Goal: Information Seeking & Learning: Learn about a topic

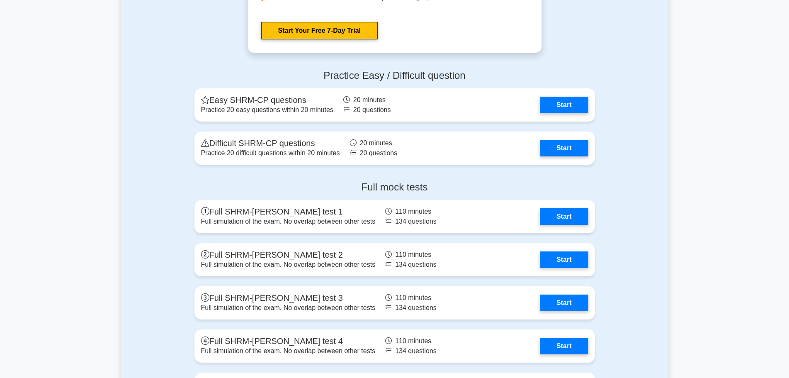
scroll to position [1659, 0]
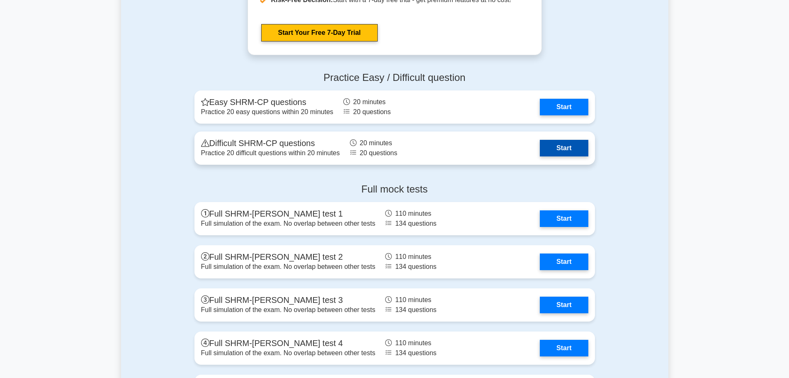
click at [570, 151] on link "Start" at bounding box center [564, 148] width 48 height 17
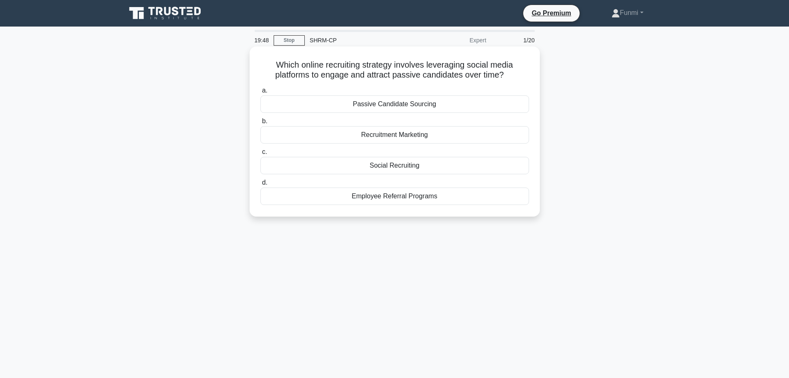
click at [428, 107] on div "Passive Candidate Sourcing" at bounding box center [395, 103] width 269 height 17
click at [261, 93] on input "a. Passive Candidate Sourcing" at bounding box center [261, 90] width 0 height 5
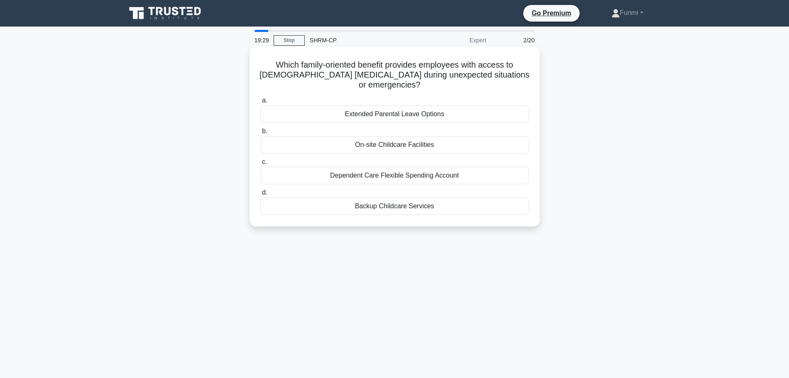
click at [470, 175] on div "Dependent Care Flexible Spending Account" at bounding box center [395, 175] width 269 height 17
click at [261, 165] on input "c. Dependent Care Flexible Spending Account" at bounding box center [261, 161] width 0 height 5
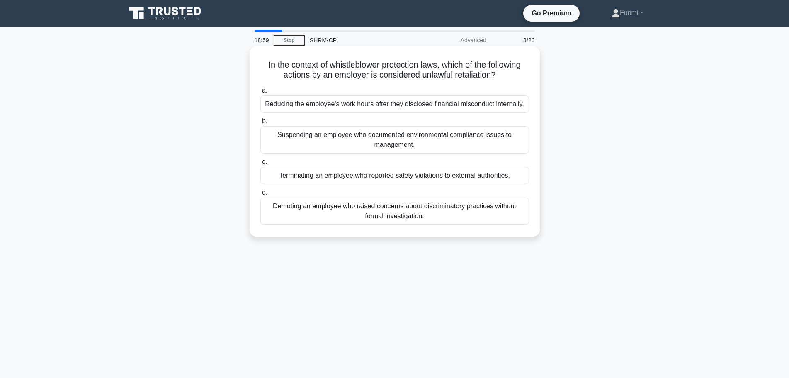
drag, startPoint x: 496, startPoint y: 209, endPoint x: 505, endPoint y: 209, distance: 9.1
click at [505, 209] on div "Demoting an employee who raised concerns about discriminatory practices without…" at bounding box center [395, 210] width 269 height 27
click at [420, 213] on div "Demoting an employee who raised concerns about discriminatory practices without…" at bounding box center [395, 210] width 269 height 27
click at [261, 195] on input "d. Demoting an employee who raised concerns about discriminatory practices with…" at bounding box center [261, 192] width 0 height 5
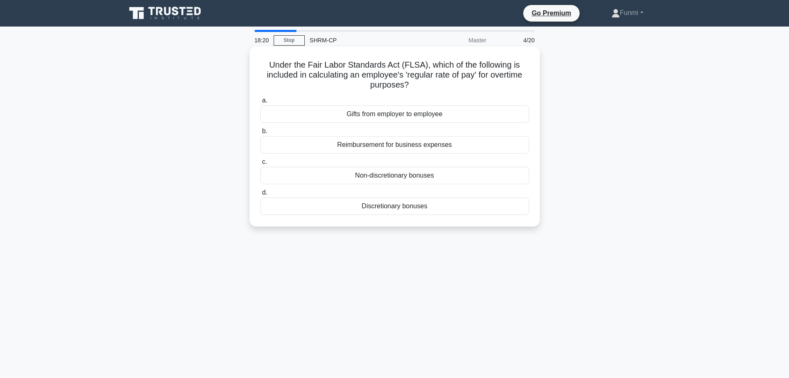
click at [427, 144] on div "Reimbursement for business expenses" at bounding box center [395, 144] width 269 height 17
click at [261, 134] on input "b. Reimbursement for business expenses" at bounding box center [261, 131] width 0 height 5
click at [437, 115] on div "Occupational Safety and Health Act (OSHA)" at bounding box center [395, 113] width 269 height 17
click at [261, 103] on input "a. Occupational Safety and Health Act (OSHA)" at bounding box center [261, 100] width 0 height 5
click at [419, 114] on div "Competitive Benchmarking" at bounding box center [395, 113] width 269 height 17
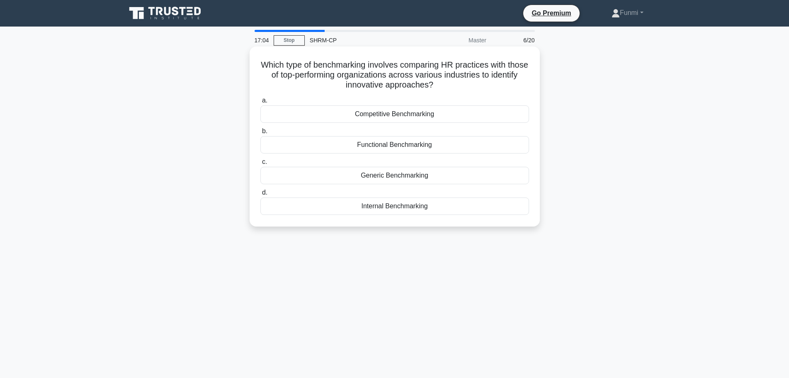
click at [261, 103] on input "a. Competitive Benchmarking" at bounding box center [261, 100] width 0 height 5
click at [430, 146] on div "[MEDICAL_DATA]" at bounding box center [395, 144] width 269 height 17
click at [261, 134] on input "b. [MEDICAL_DATA]" at bounding box center [261, 131] width 0 height 5
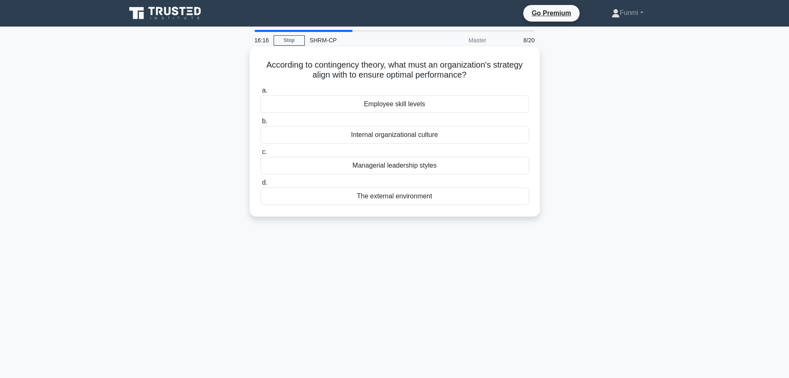
click at [404, 104] on div "Employee skill levels" at bounding box center [395, 103] width 269 height 17
click at [261, 93] on input "a. Employee skill levels" at bounding box center [261, 90] width 0 height 5
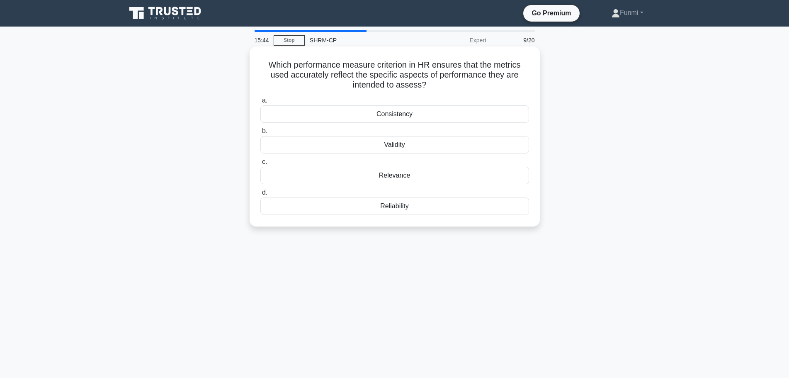
click at [394, 146] on div "Validity" at bounding box center [395, 144] width 269 height 17
click at [261, 134] on input "b. Validity" at bounding box center [261, 131] width 0 height 5
click at [409, 205] on div "Differentiation Strategy" at bounding box center [395, 205] width 269 height 17
click at [261, 195] on input "d. Differentiation Strategy" at bounding box center [261, 192] width 0 height 5
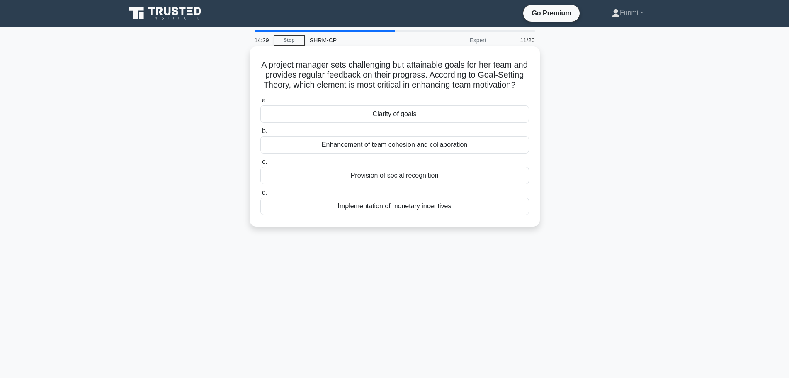
click at [404, 123] on div "Clarity of goals" at bounding box center [395, 113] width 269 height 17
click at [261, 103] on input "a. Clarity of goals" at bounding box center [261, 100] width 0 height 5
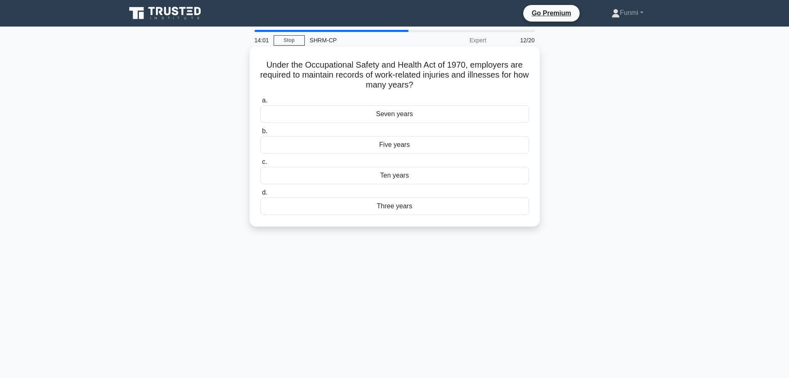
click at [405, 114] on div "Seven years" at bounding box center [395, 113] width 269 height 17
click at [261, 103] on input "a. Seven years" at bounding box center [261, 100] width 0 height 5
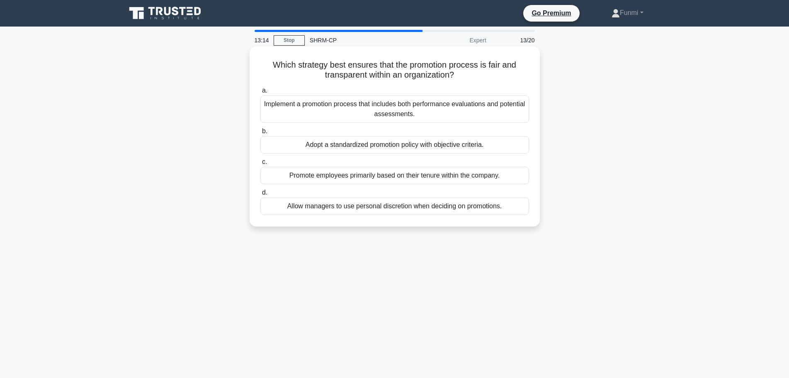
click at [482, 106] on div "Implement a promotion process that includes both performance evaluations and po…" at bounding box center [395, 108] width 269 height 27
click at [261, 93] on input "a. Implement a promotion process that includes both performance evaluations and…" at bounding box center [261, 90] width 0 height 5
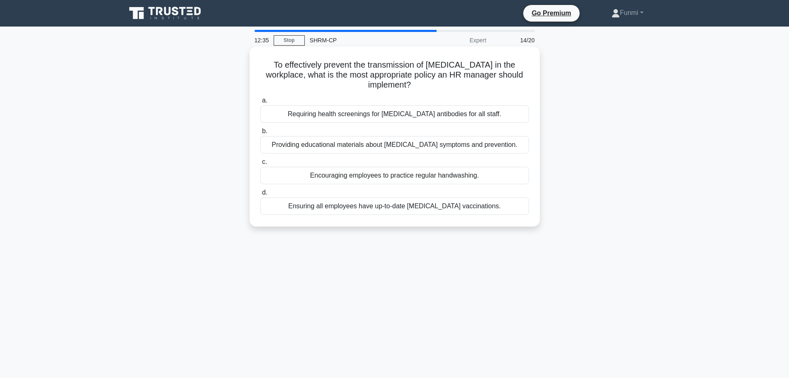
click at [465, 147] on div "Providing educational materials about [MEDICAL_DATA] symptoms and prevention." at bounding box center [395, 144] width 269 height 17
click at [261, 134] on input "b. Providing educational materials about [MEDICAL_DATA] symptoms and prevention." at bounding box center [261, 131] width 0 height 5
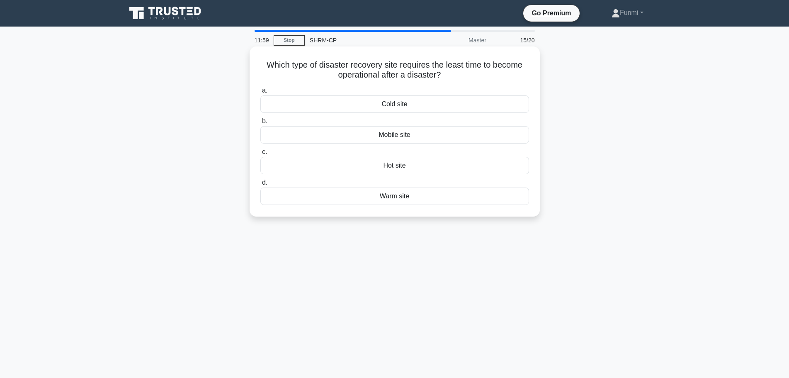
click at [395, 106] on div "Cold site" at bounding box center [395, 103] width 269 height 17
click at [261, 93] on input "a. Cold site" at bounding box center [261, 90] width 0 height 5
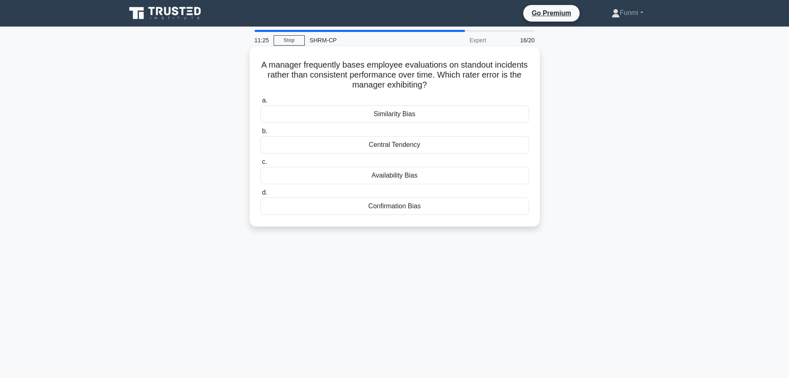
click at [396, 116] on div "Similarity Bias" at bounding box center [395, 113] width 269 height 17
click at [261, 103] on input "a. Similarity Bias" at bounding box center [261, 100] width 0 height 5
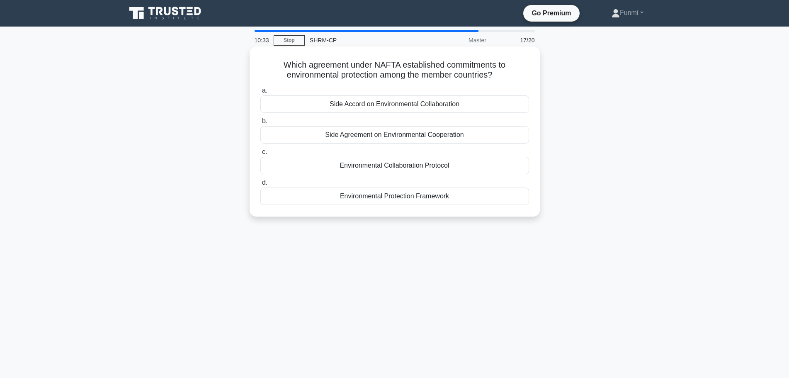
click at [390, 196] on div "Environmental Protection Framework" at bounding box center [395, 196] width 269 height 17
click at [261, 185] on input "d. Environmental Protection Framework" at bounding box center [261, 182] width 0 height 5
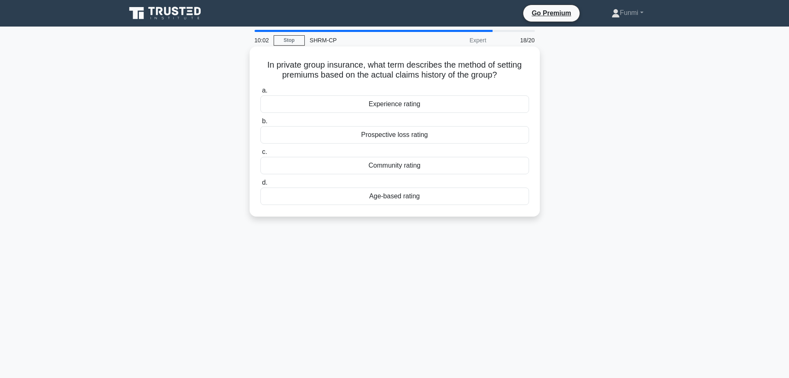
click at [394, 165] on div "Community rating" at bounding box center [395, 165] width 269 height 17
click at [261, 155] on input "c. Community rating" at bounding box center [261, 151] width 0 height 5
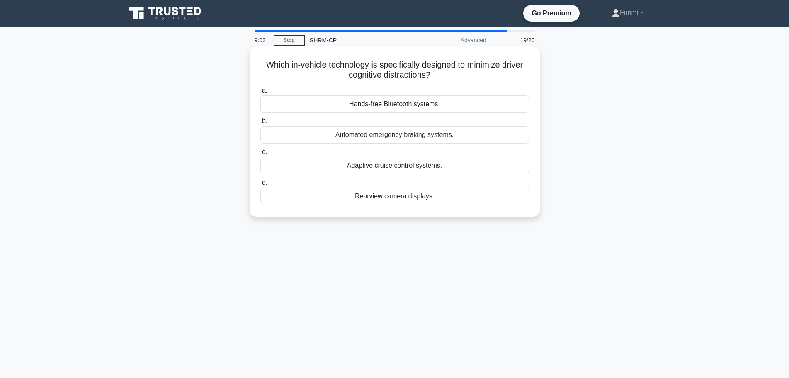
click at [431, 168] on div "Adaptive cruise control systems." at bounding box center [395, 165] width 269 height 17
click at [261, 155] on input "c. Adaptive cruise control systems." at bounding box center [261, 151] width 0 height 5
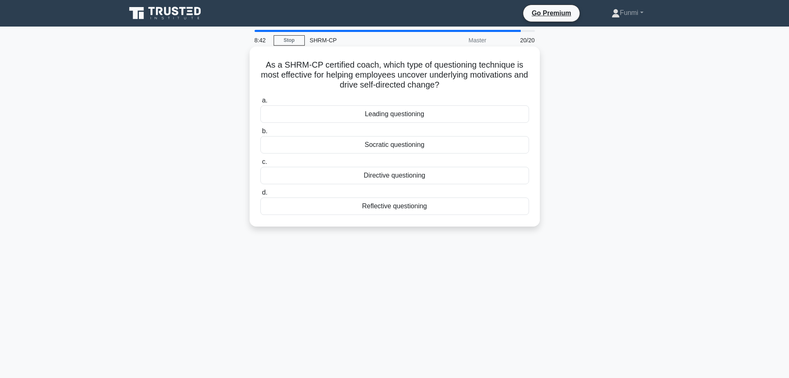
click at [399, 118] on div "Leading questioning" at bounding box center [395, 113] width 269 height 17
click at [261, 103] on input "a. Leading questioning" at bounding box center [261, 100] width 0 height 5
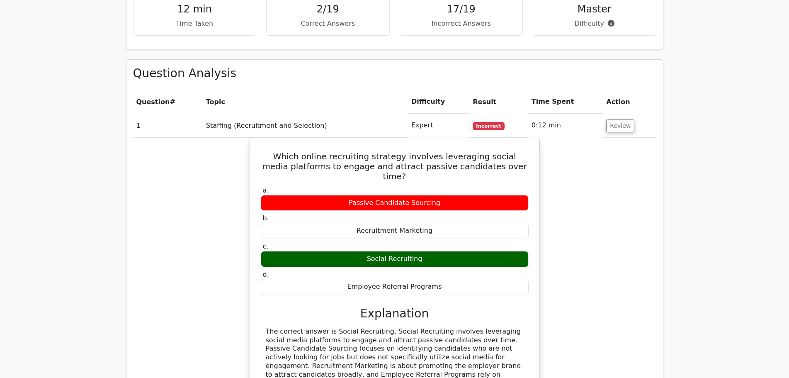
scroll to position [705, 0]
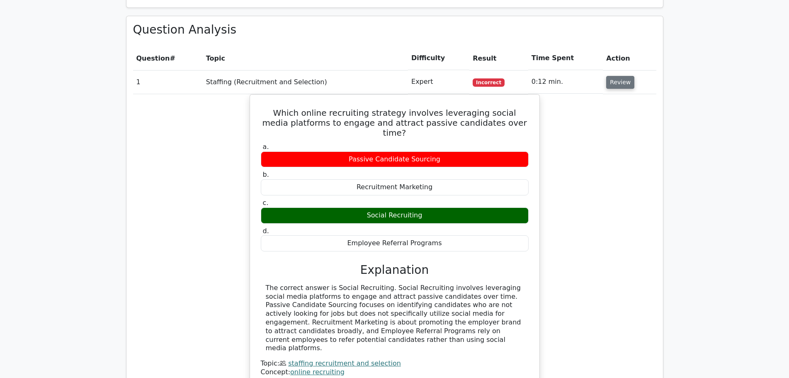
click at [617, 76] on button "Review" at bounding box center [620, 82] width 28 height 13
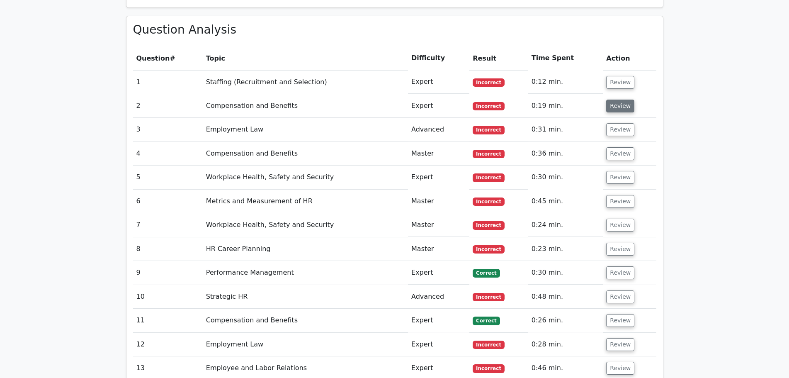
click at [621, 100] on button "Review" at bounding box center [620, 106] width 28 height 13
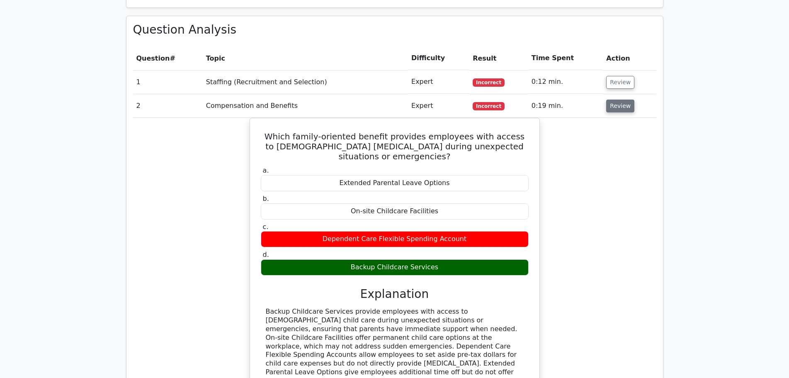
click at [621, 100] on button "Review" at bounding box center [620, 106] width 28 height 13
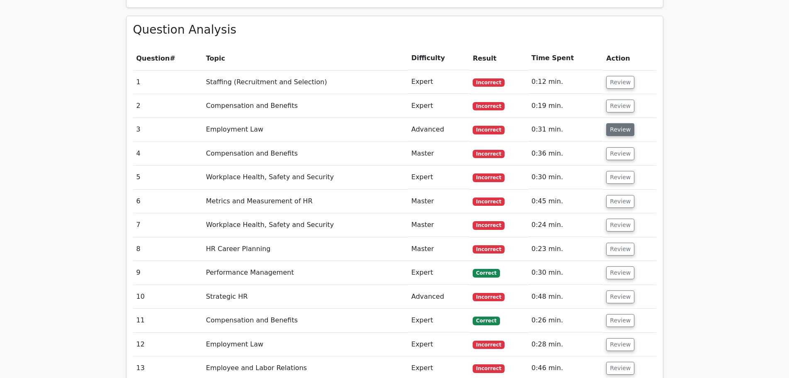
click at [617, 123] on button "Review" at bounding box center [620, 129] width 28 height 13
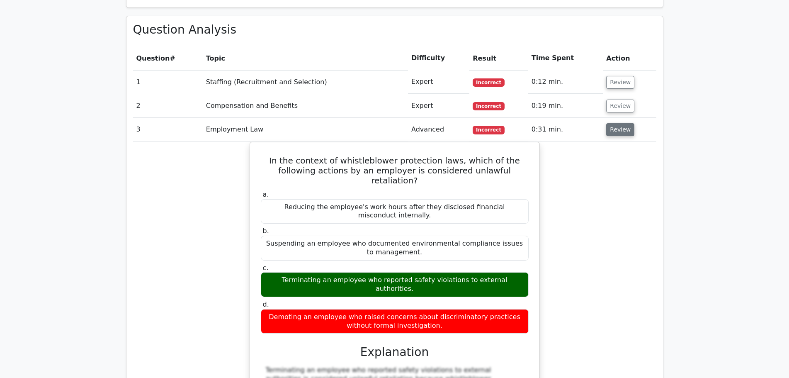
click at [617, 123] on button "Review" at bounding box center [620, 129] width 28 height 13
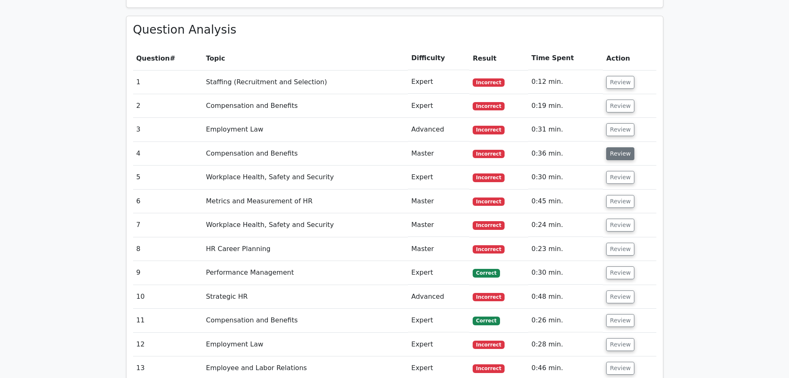
click at [616, 147] on button "Review" at bounding box center [620, 153] width 28 height 13
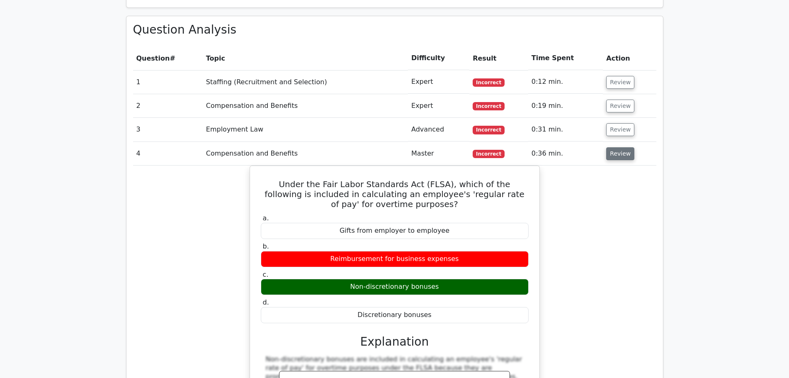
click at [616, 147] on button "Review" at bounding box center [620, 153] width 28 height 13
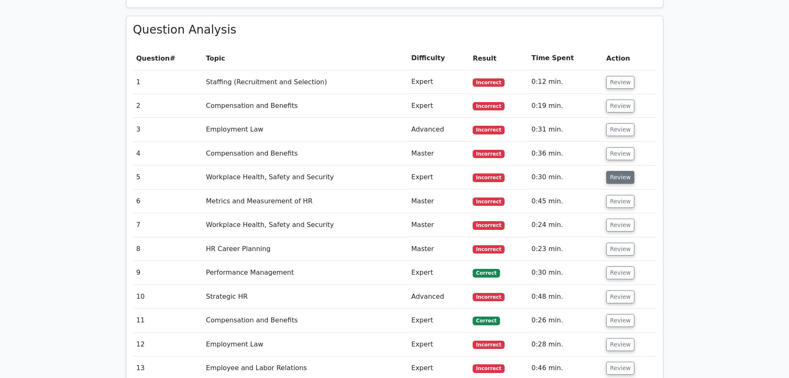
click at [617, 171] on button "Review" at bounding box center [620, 177] width 28 height 13
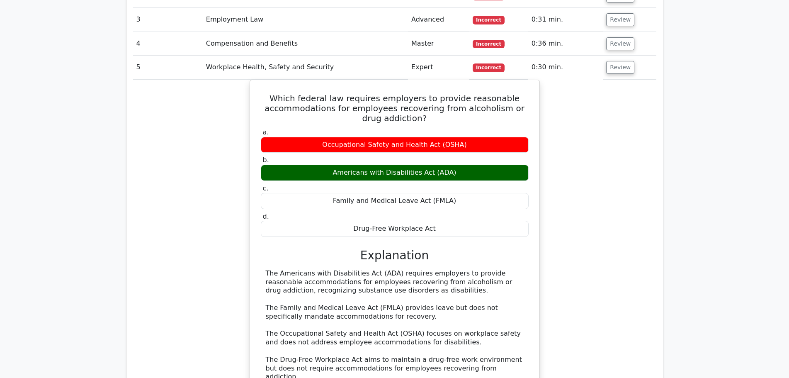
scroll to position [830, 0]
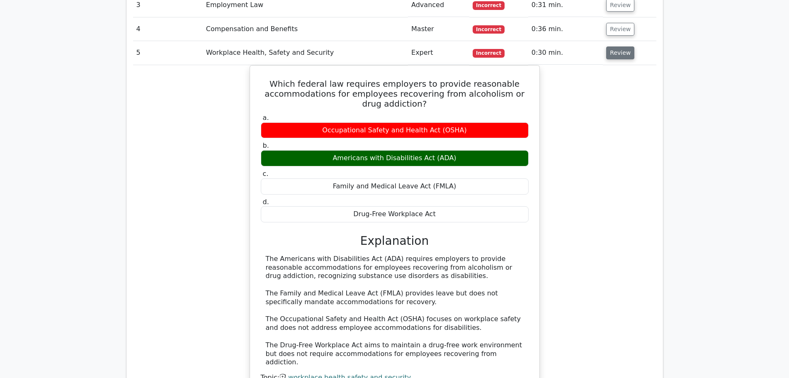
click at [614, 46] on button "Review" at bounding box center [620, 52] width 28 height 13
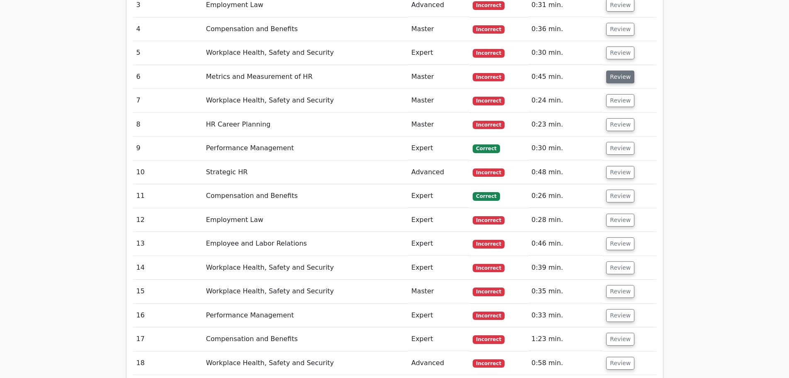
click at [616, 71] on button "Review" at bounding box center [620, 77] width 28 height 13
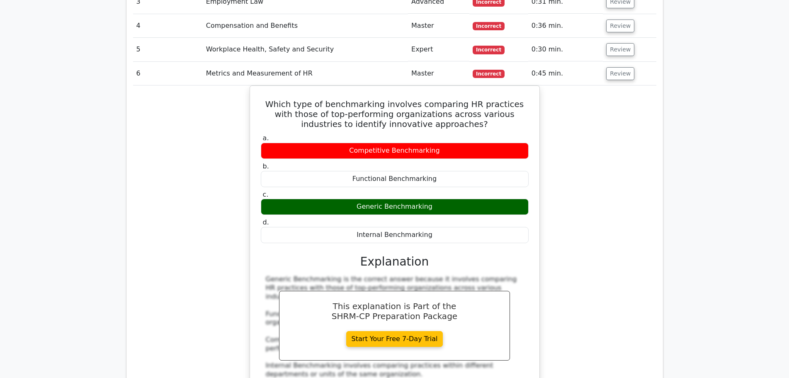
scroll to position [871, 0]
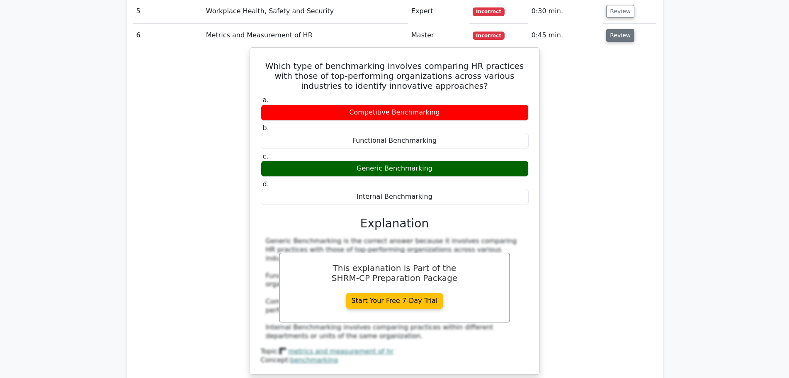
click at [617, 29] on button "Review" at bounding box center [620, 35] width 28 height 13
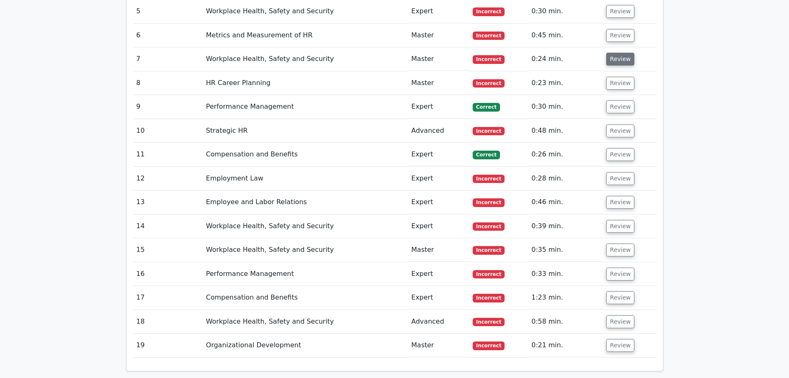
click at [615, 53] on button "Review" at bounding box center [620, 59] width 28 height 13
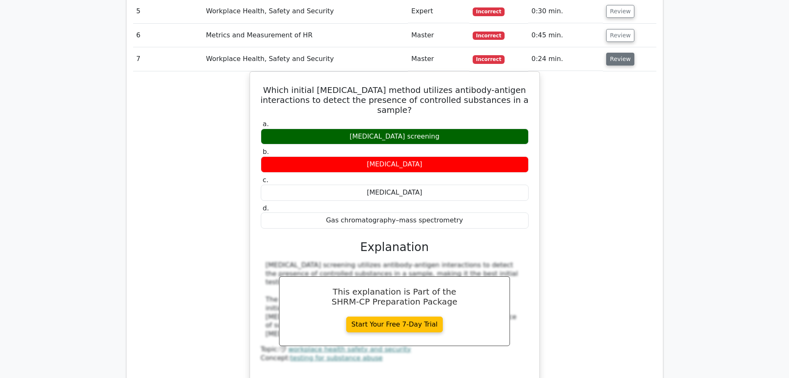
click at [615, 53] on button "Review" at bounding box center [620, 59] width 28 height 13
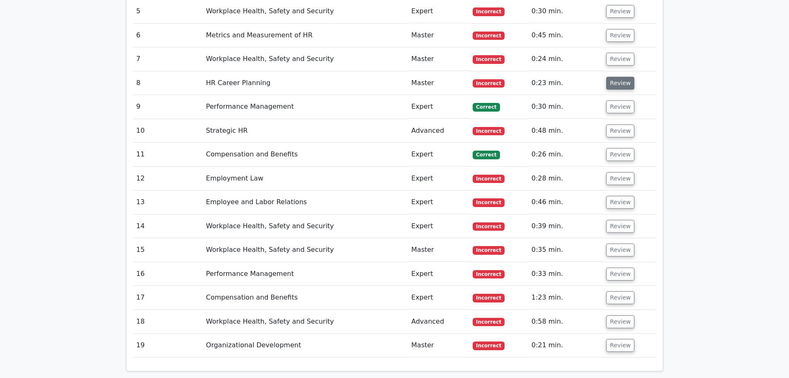
click at [616, 77] on button "Review" at bounding box center [620, 83] width 28 height 13
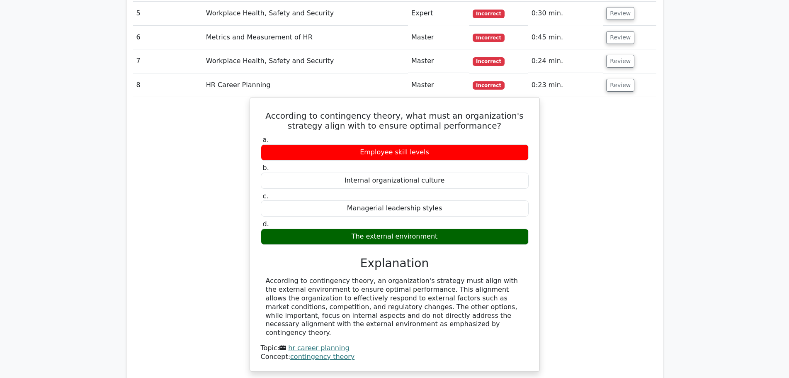
scroll to position [913, 0]
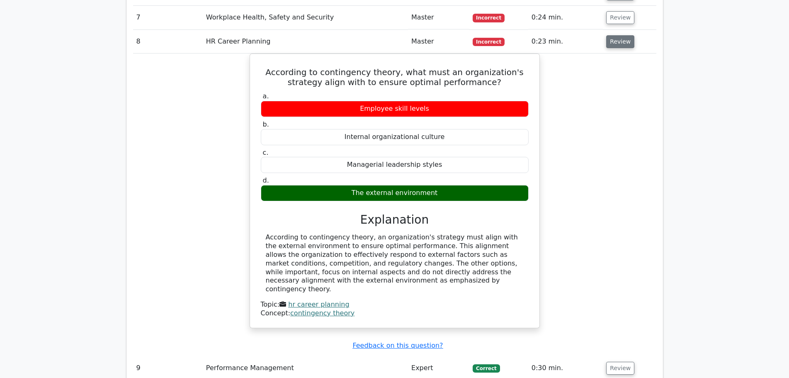
click at [619, 35] on button "Review" at bounding box center [620, 41] width 28 height 13
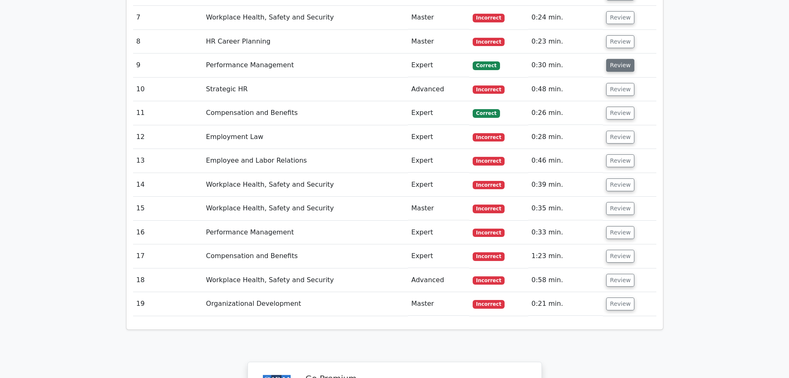
click at [621, 59] on button "Review" at bounding box center [620, 65] width 28 height 13
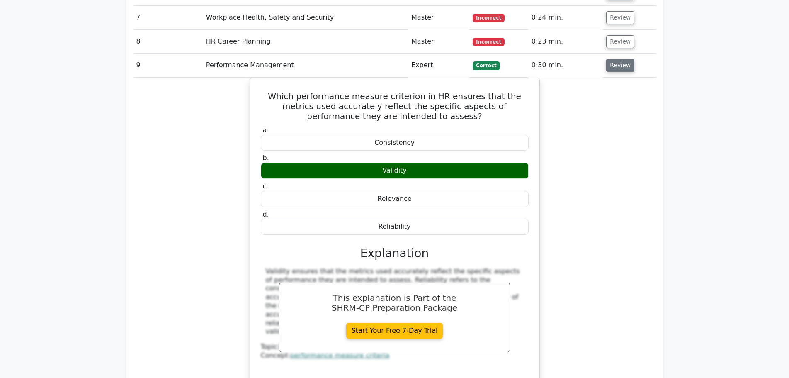
click at [617, 59] on button "Review" at bounding box center [620, 65] width 28 height 13
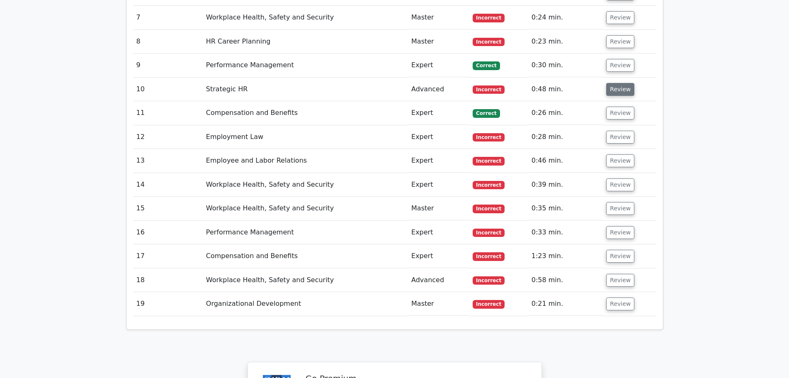
click at [618, 83] on button "Review" at bounding box center [620, 89] width 28 height 13
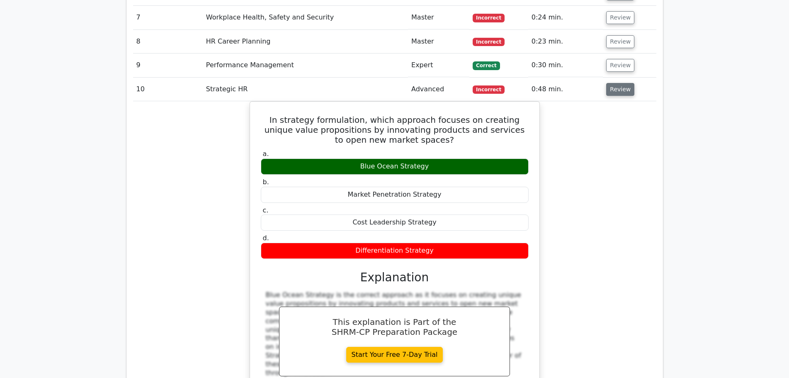
click at [619, 83] on button "Review" at bounding box center [620, 89] width 28 height 13
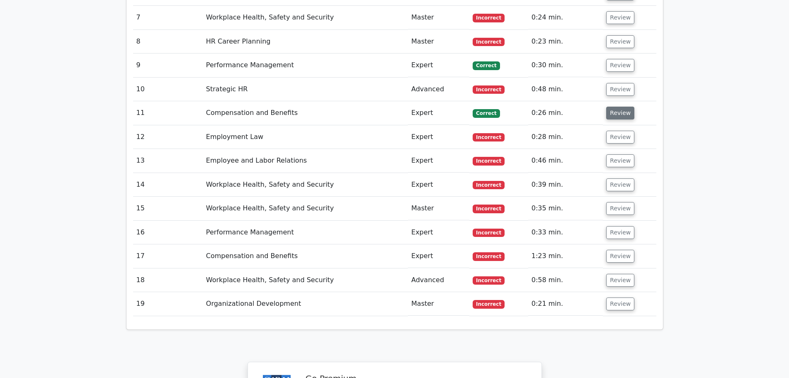
click at [615, 107] on button "Review" at bounding box center [620, 113] width 28 height 13
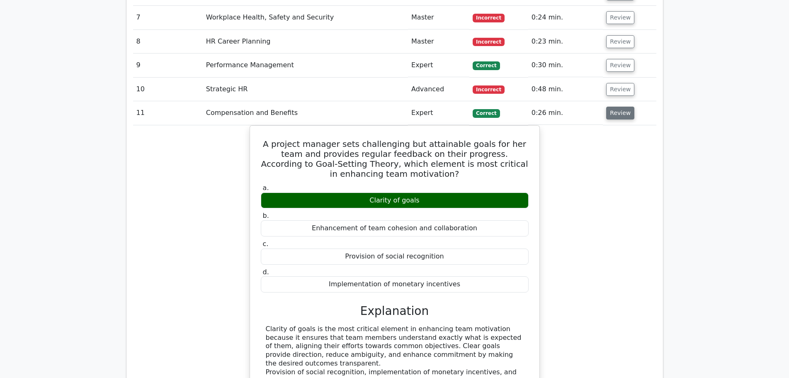
click at [616, 107] on button "Review" at bounding box center [620, 113] width 28 height 13
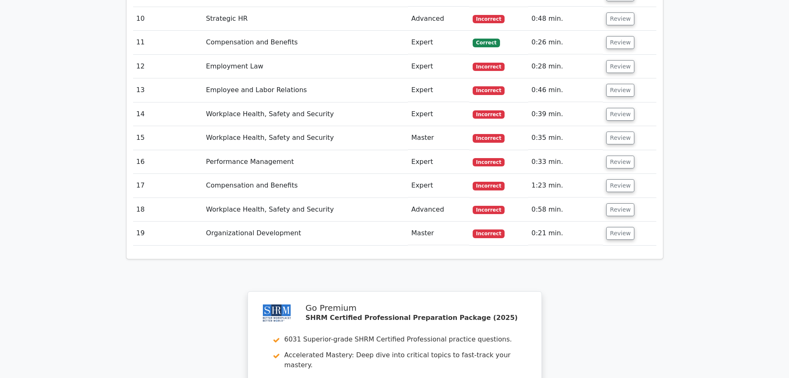
scroll to position [996, 0]
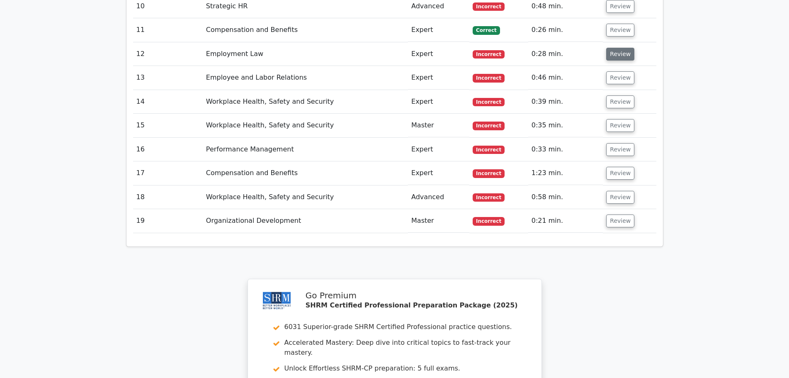
click at [617, 48] on button "Review" at bounding box center [620, 54] width 28 height 13
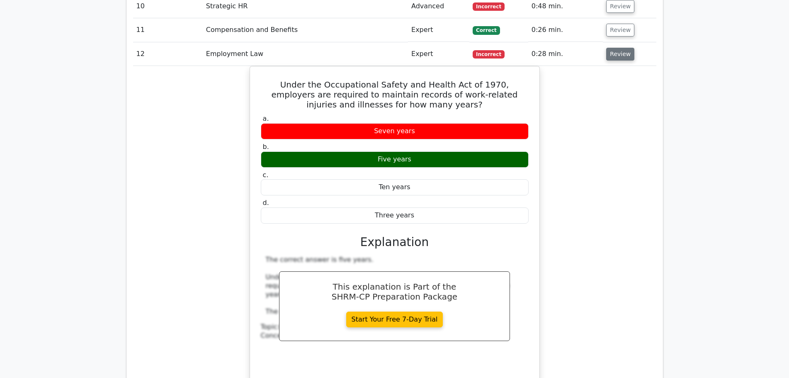
click at [617, 48] on button "Review" at bounding box center [620, 54] width 28 height 13
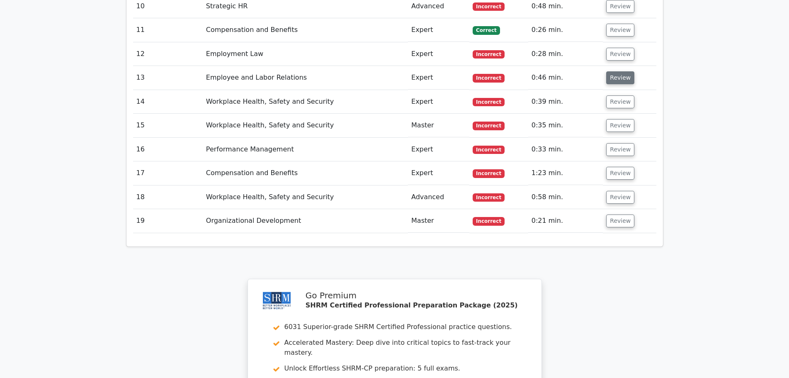
click at [619, 71] on button "Review" at bounding box center [620, 77] width 28 height 13
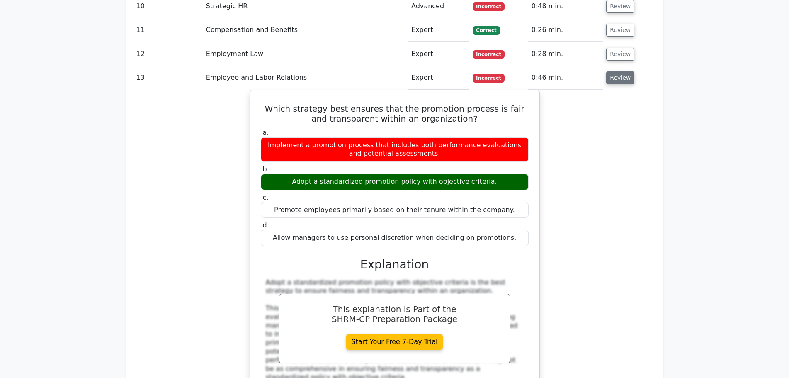
click at [619, 71] on button "Review" at bounding box center [620, 77] width 28 height 13
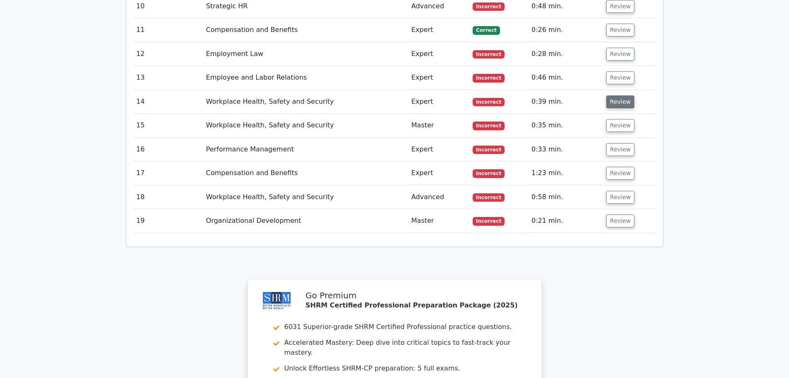
click at [617, 95] on button "Review" at bounding box center [620, 101] width 28 height 13
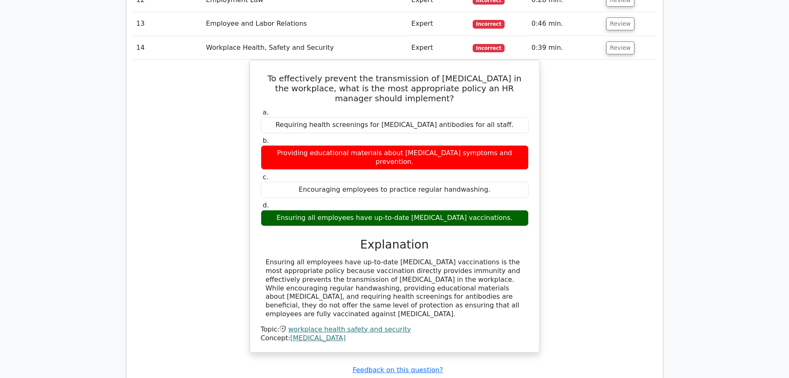
scroll to position [1037, 0]
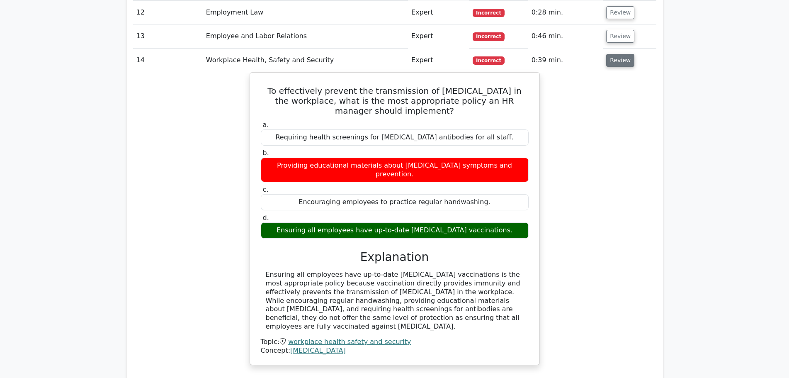
click at [616, 54] on button "Review" at bounding box center [620, 60] width 28 height 13
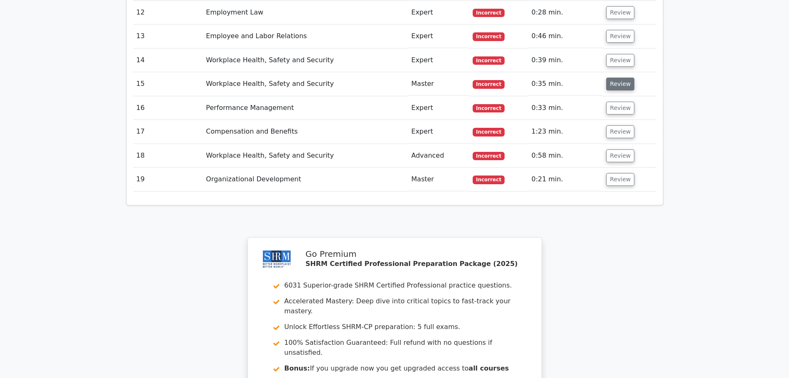
click at [616, 78] on button "Review" at bounding box center [620, 84] width 28 height 13
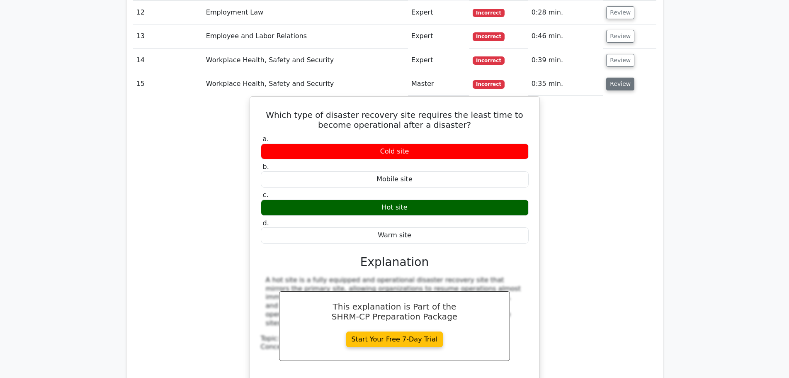
click at [615, 78] on button "Review" at bounding box center [620, 84] width 28 height 13
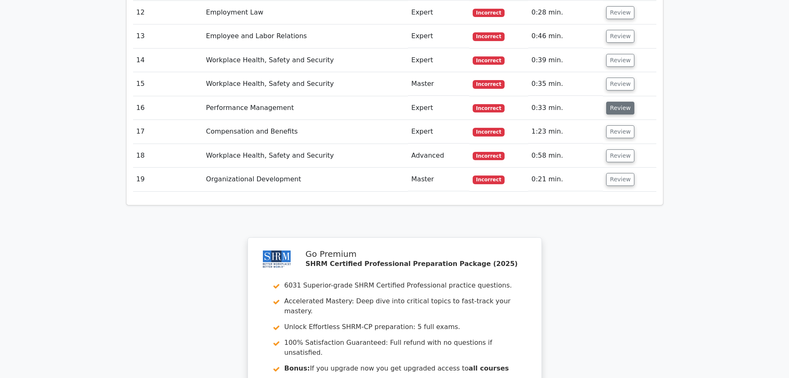
click at [615, 102] on button "Review" at bounding box center [620, 108] width 28 height 13
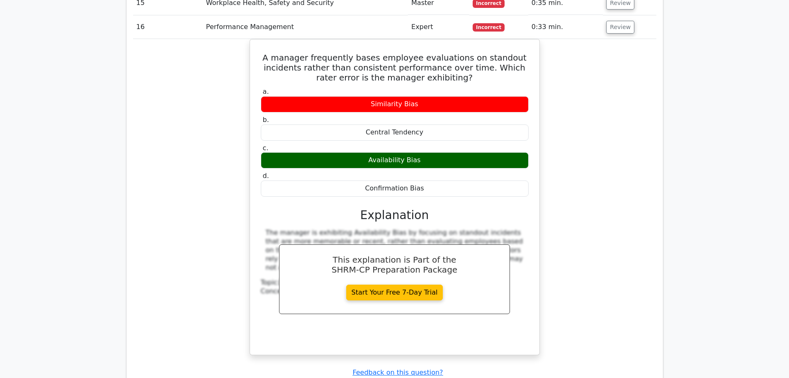
scroll to position [1079, 0]
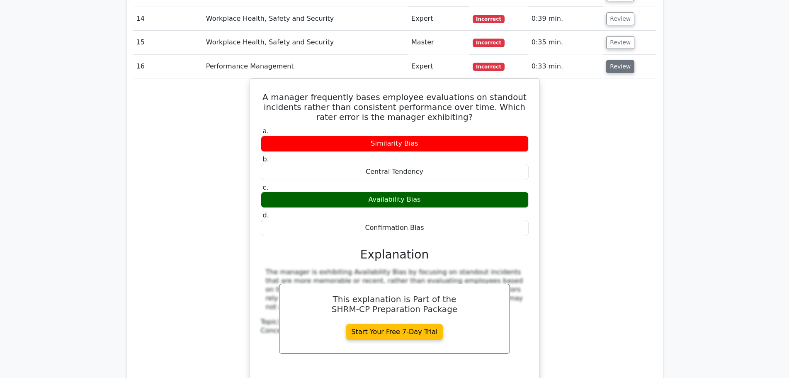
click at [618, 60] on button "Review" at bounding box center [620, 66] width 28 height 13
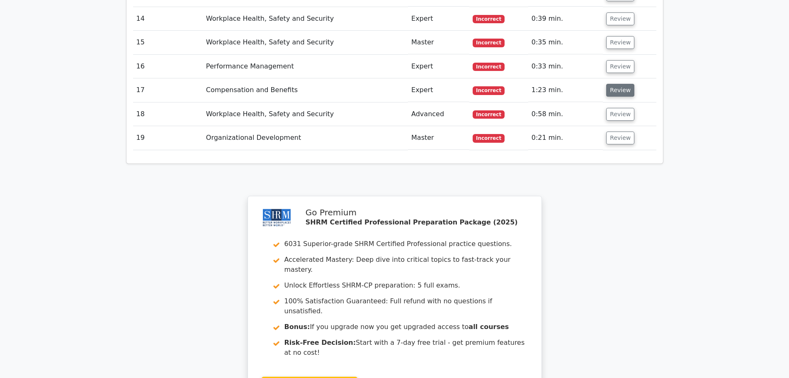
click at [615, 84] on button "Review" at bounding box center [620, 90] width 28 height 13
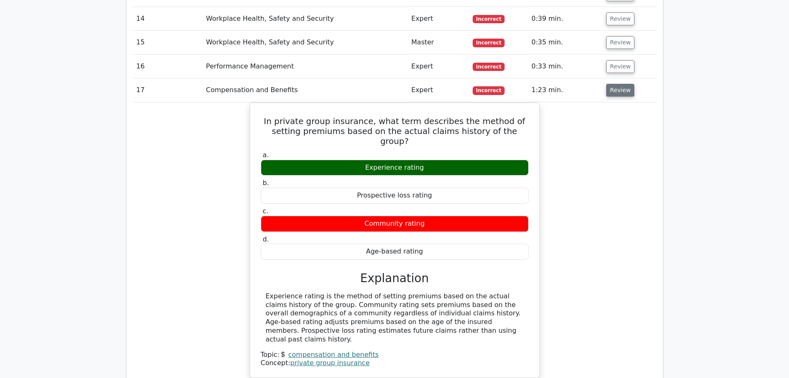
click at [615, 84] on button "Review" at bounding box center [620, 90] width 28 height 13
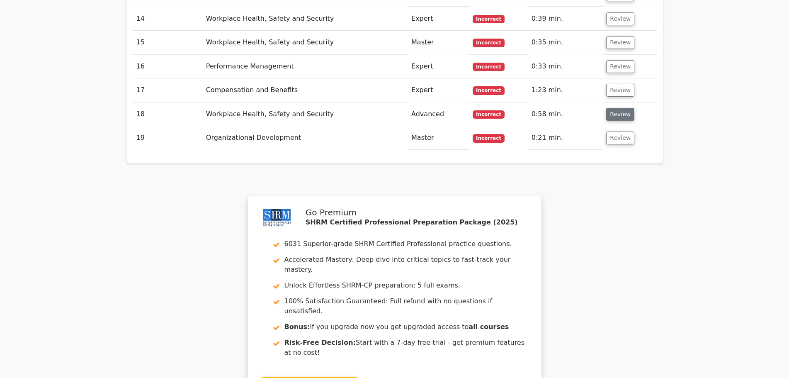
click at [615, 108] on button "Review" at bounding box center [620, 114] width 28 height 13
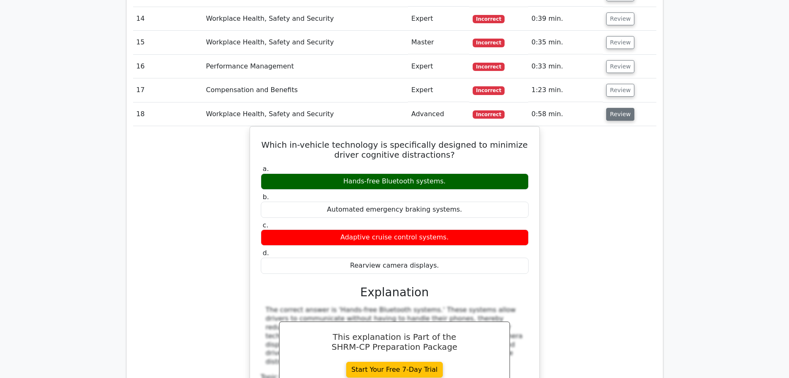
click at [615, 108] on button "Review" at bounding box center [620, 114] width 28 height 13
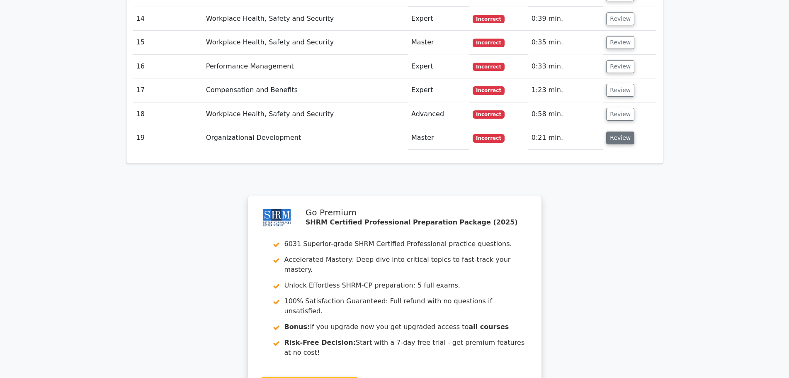
click at [617, 132] on button "Review" at bounding box center [620, 138] width 28 height 13
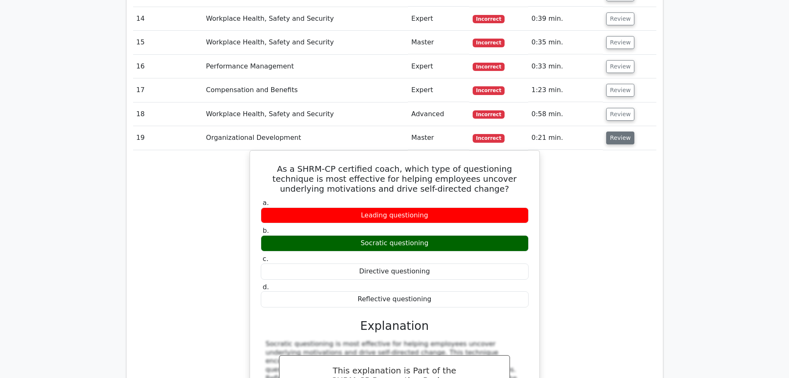
click at [617, 132] on button "Review" at bounding box center [620, 138] width 28 height 13
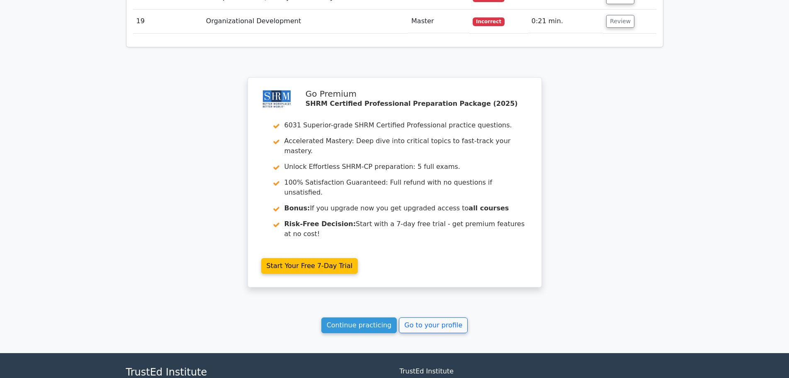
scroll to position [1203, 0]
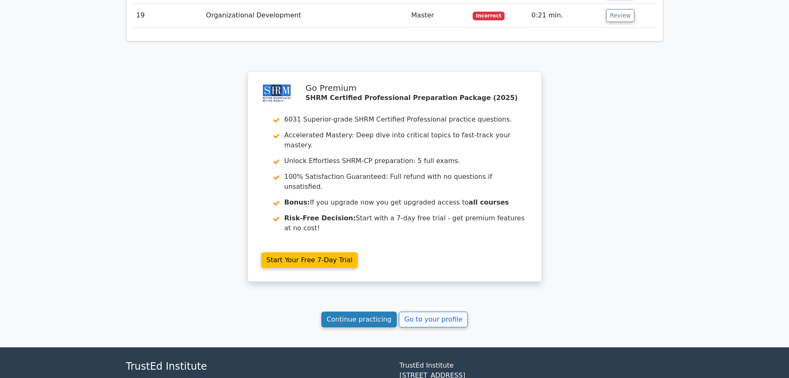
click at [364, 312] on link "Continue practicing" at bounding box center [360, 320] width 76 height 16
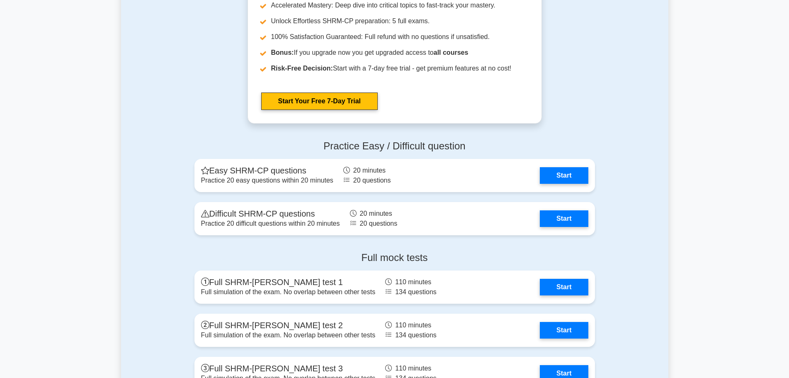
scroll to position [1576, 0]
